Goal: Information Seeking & Learning: Learn about a topic

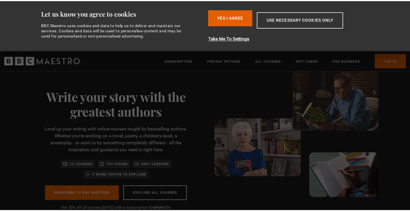
scroll to position [0, 45]
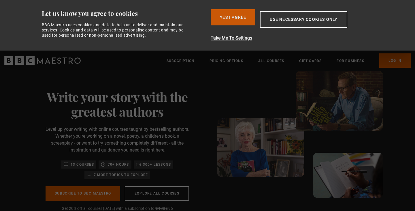
click at [227, 18] on button "Yes I Agree" at bounding box center [233, 17] width 45 height 16
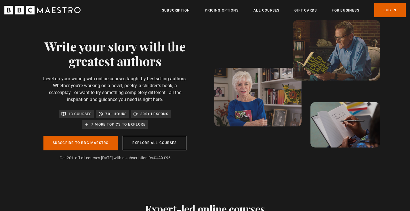
scroll to position [0, 151]
click at [224, 11] on link "Pricing Options" at bounding box center [222, 10] width 34 height 6
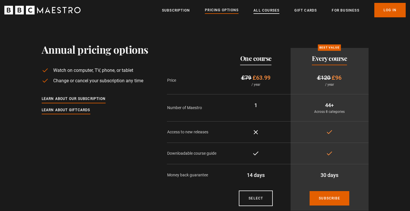
click at [272, 9] on link "All Courses" at bounding box center [267, 10] width 26 height 6
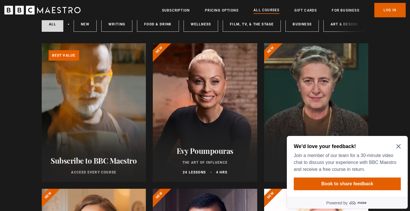
scroll to position [58, 0]
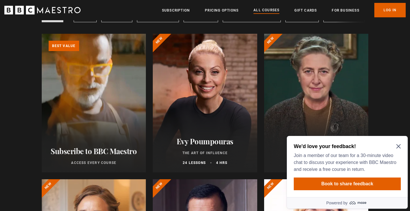
click at [400, 144] on icon "Close Maze Prompt" at bounding box center [399, 146] width 5 height 5
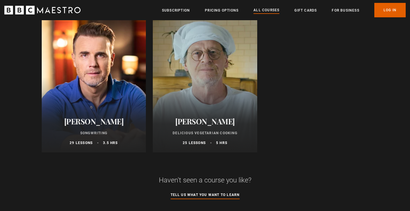
scroll to position [2247, 0]
